Goal: Task Accomplishment & Management: Use online tool/utility

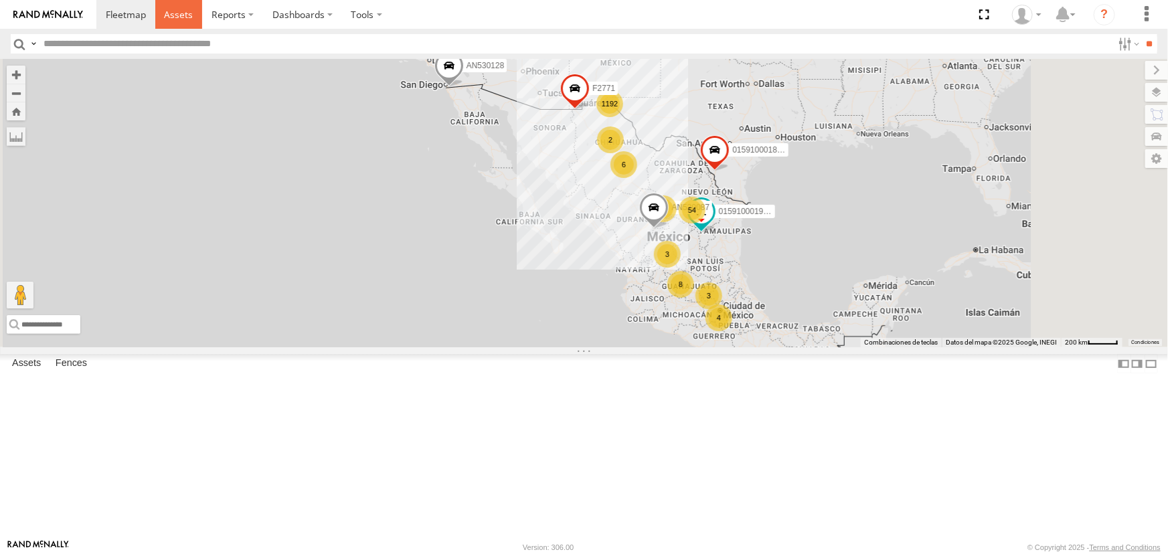
click at [181, 19] on span at bounding box center [178, 14] width 29 height 13
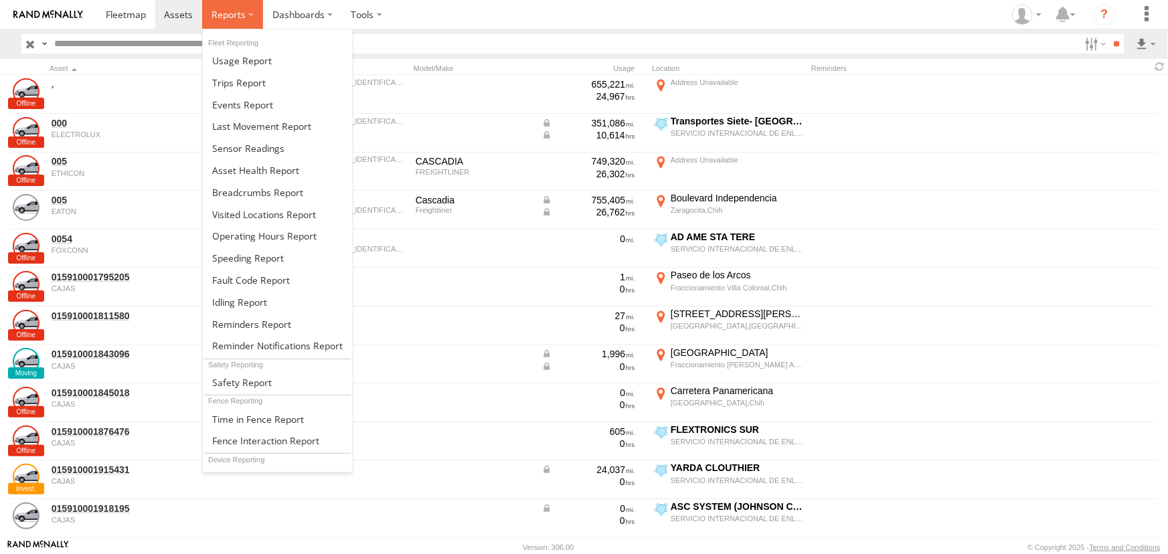
click at [235, 15] on span at bounding box center [228, 14] width 34 height 13
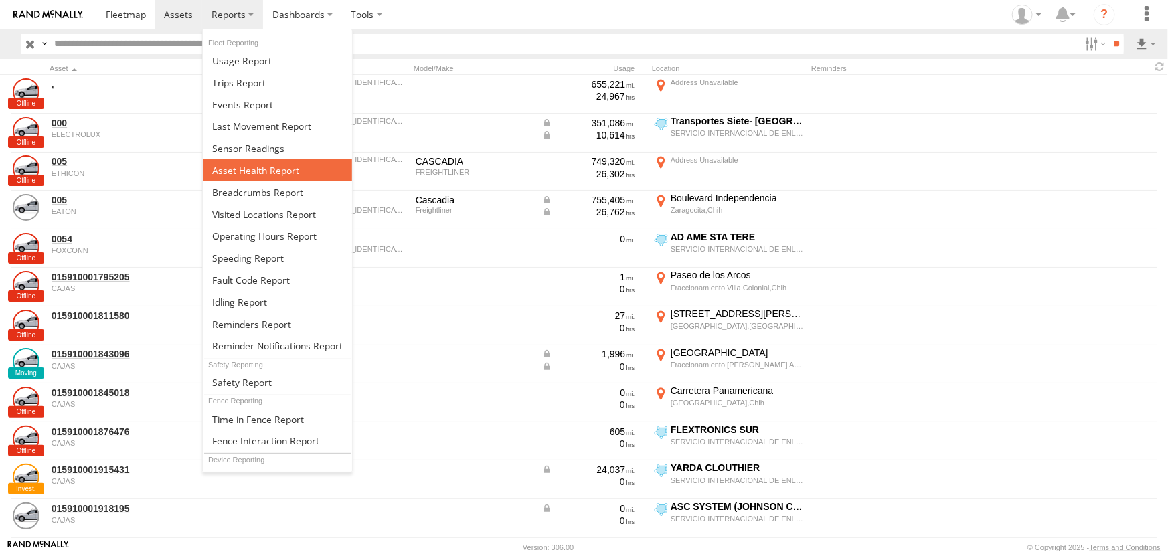
click at [333, 172] on link at bounding box center [277, 170] width 149 height 22
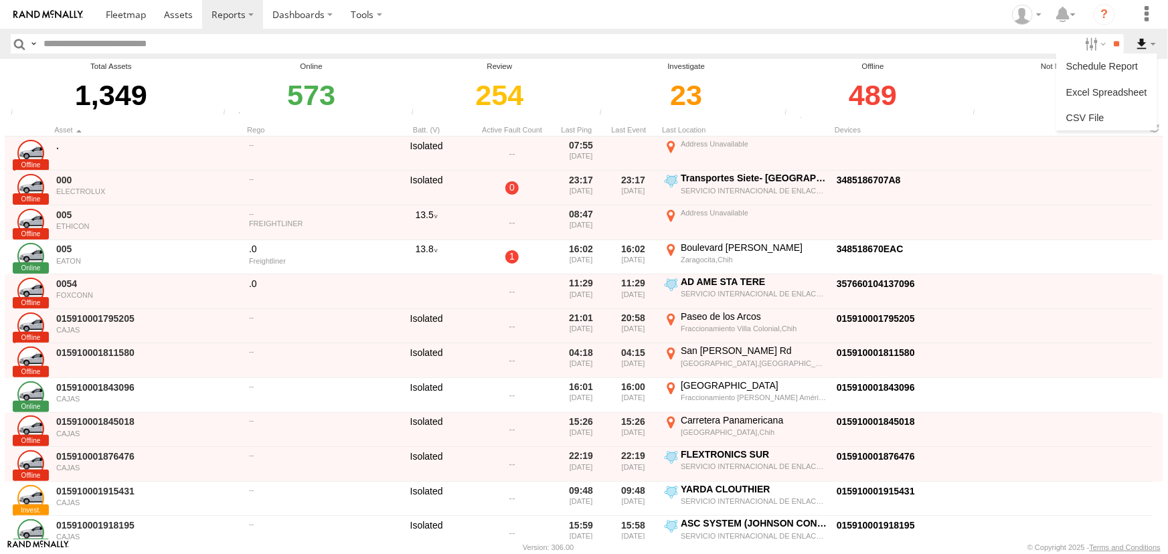
click at [1141, 45] on label at bounding box center [1145, 43] width 23 height 19
click at [1108, 114] on link at bounding box center [1106, 118] width 90 height 20
